Goal: Task Accomplishment & Management: Manage account settings

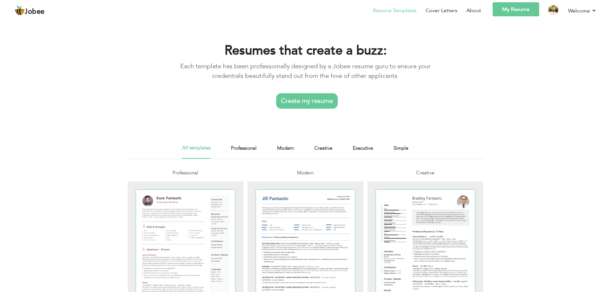
click at [529, 11] on link "My Resume" at bounding box center [515, 9] width 46 height 14
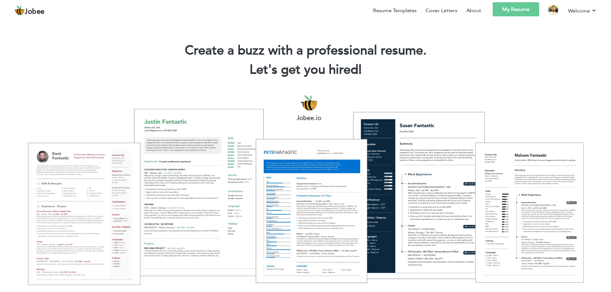
click at [525, 10] on link "My Resume" at bounding box center [515, 9] width 46 height 14
